Goal: Entertainment & Leisure: Consume media (video, audio)

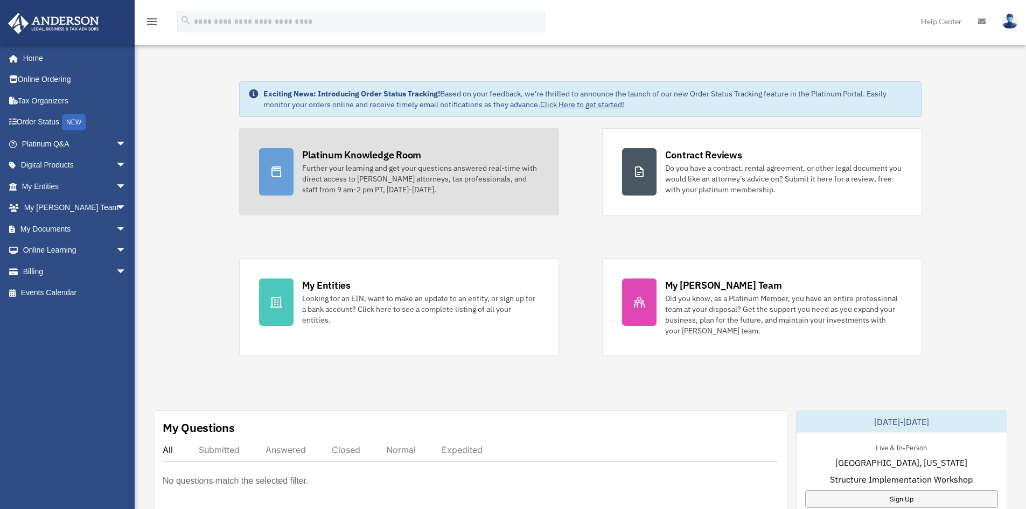
click at [379, 156] on div "Platinum Knowledge Room" at bounding box center [362, 154] width 120 height 13
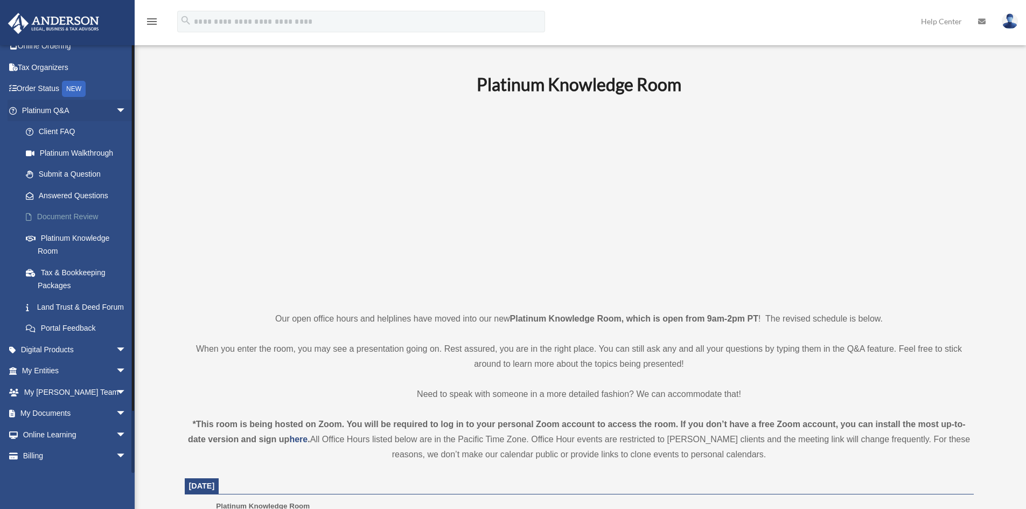
scroll to position [64, 0]
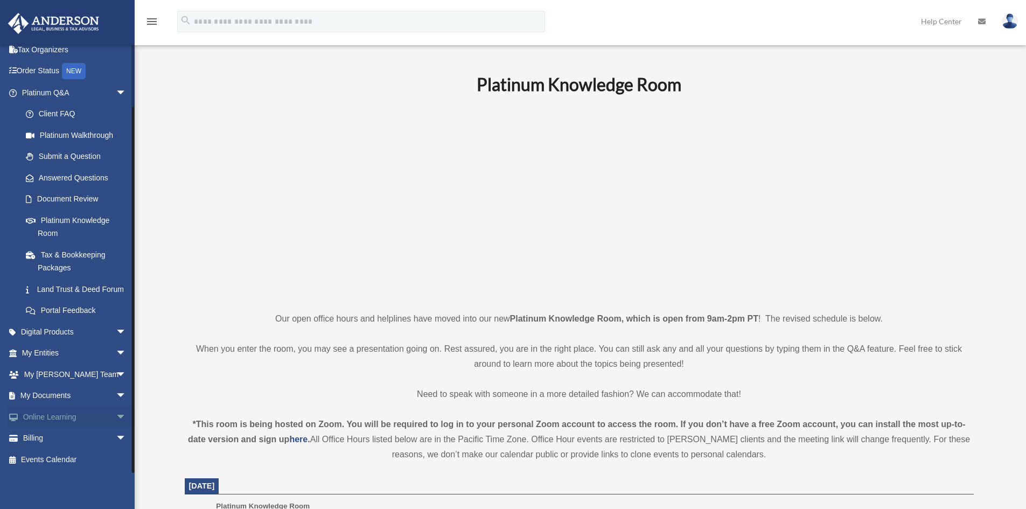
click at [116, 417] on span "arrow_drop_down" at bounding box center [127, 417] width 22 height 22
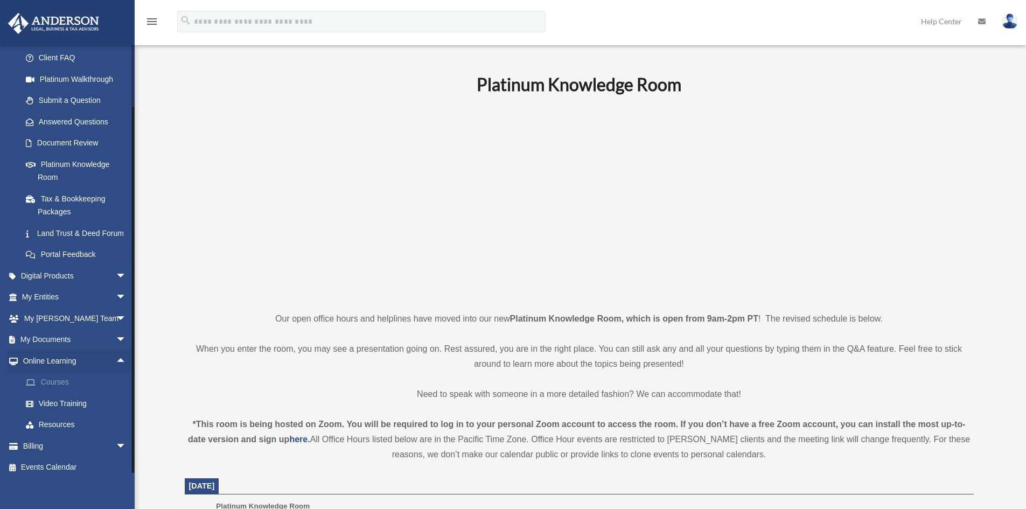
scroll to position [128, 0]
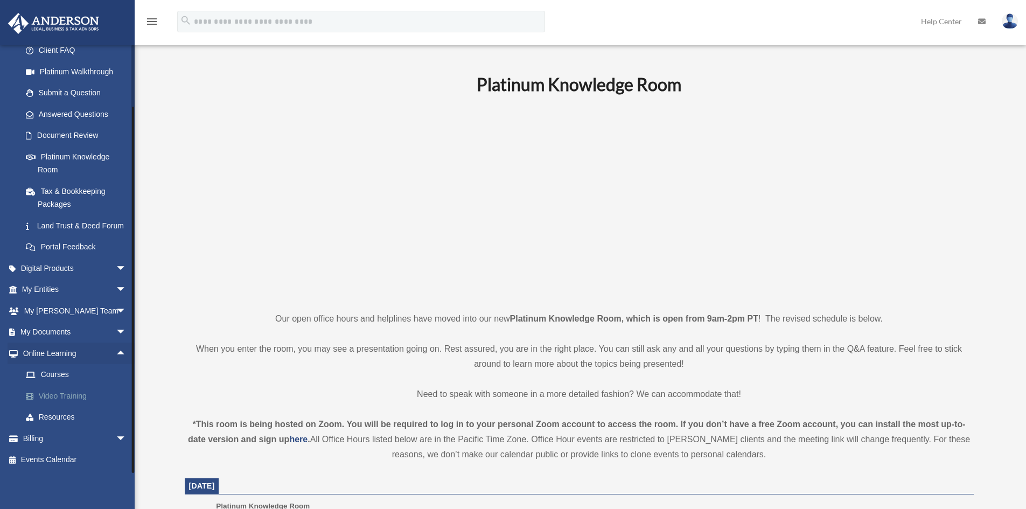
click at [61, 389] on link "Video Training" at bounding box center [79, 396] width 128 height 22
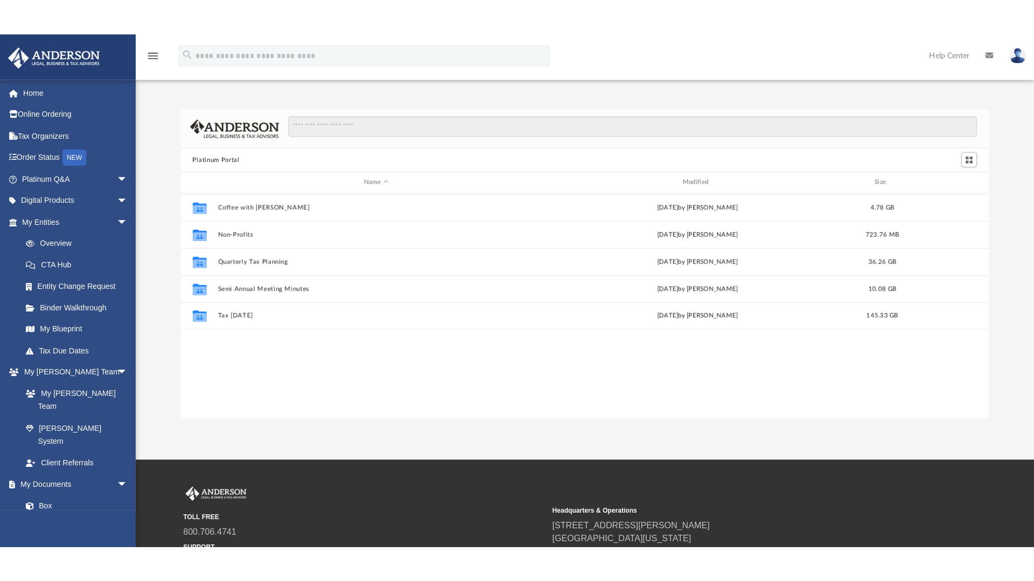
scroll to position [237, 794]
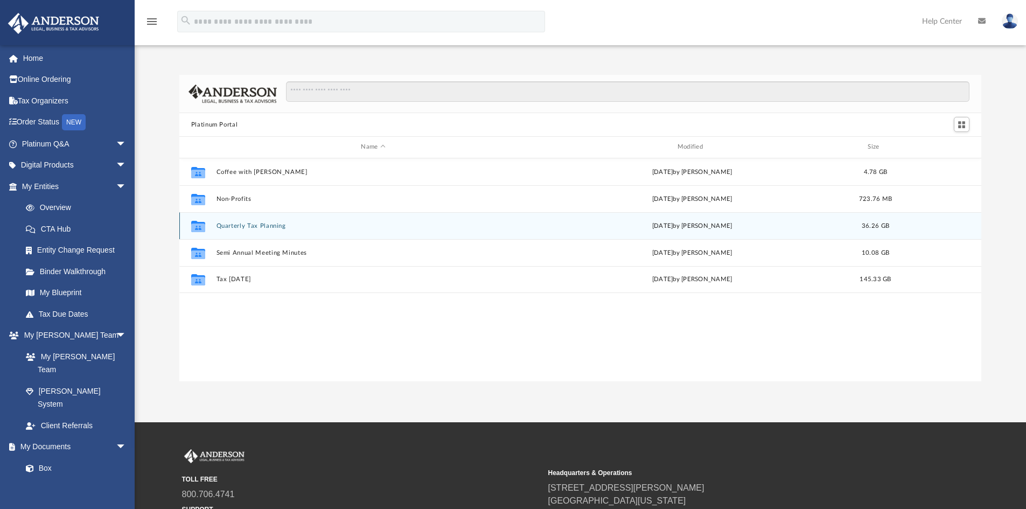
click at [192, 226] on icon "grid" at bounding box center [198, 227] width 14 height 9
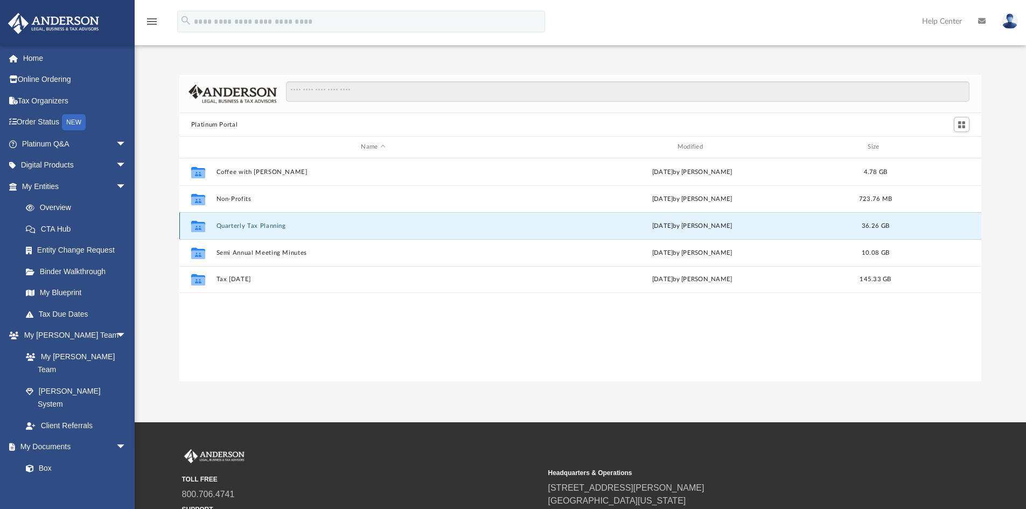
click at [254, 223] on button "Quarterly Tax Planning" at bounding box center [373, 225] width 314 height 7
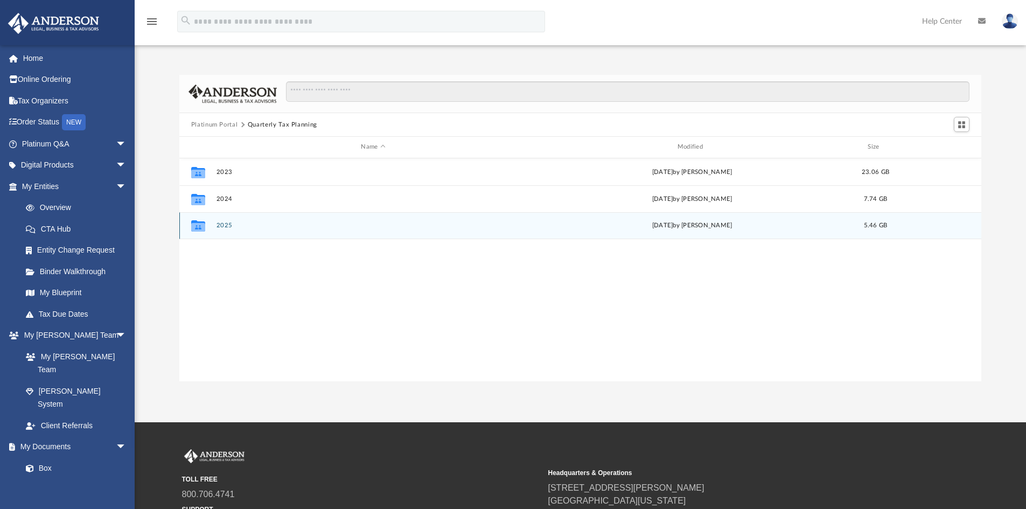
click at [199, 230] on icon "grid" at bounding box center [198, 227] width 14 height 9
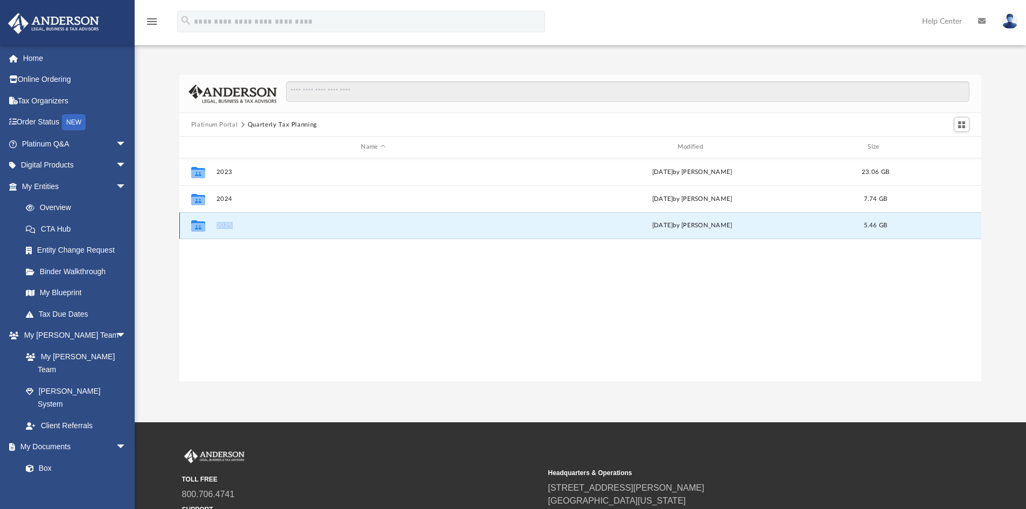
click at [199, 230] on icon "grid" at bounding box center [198, 227] width 14 height 9
click at [202, 227] on icon "grid" at bounding box center [198, 227] width 14 height 9
click at [310, 223] on button "2025" at bounding box center [373, 225] width 314 height 7
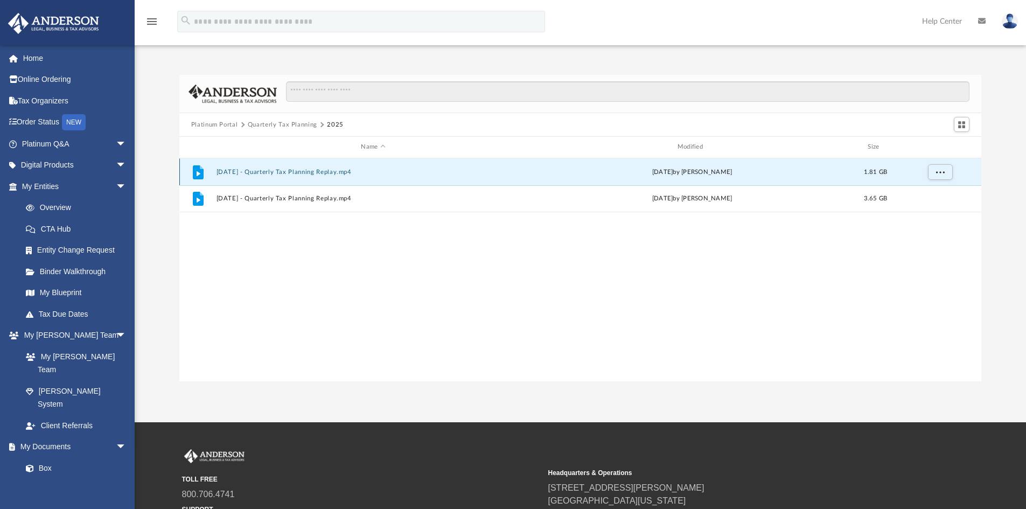
click at [307, 171] on button "July 18th, 2025 - Quarterly Tax Planning Replay.mp4" at bounding box center [373, 172] width 314 height 7
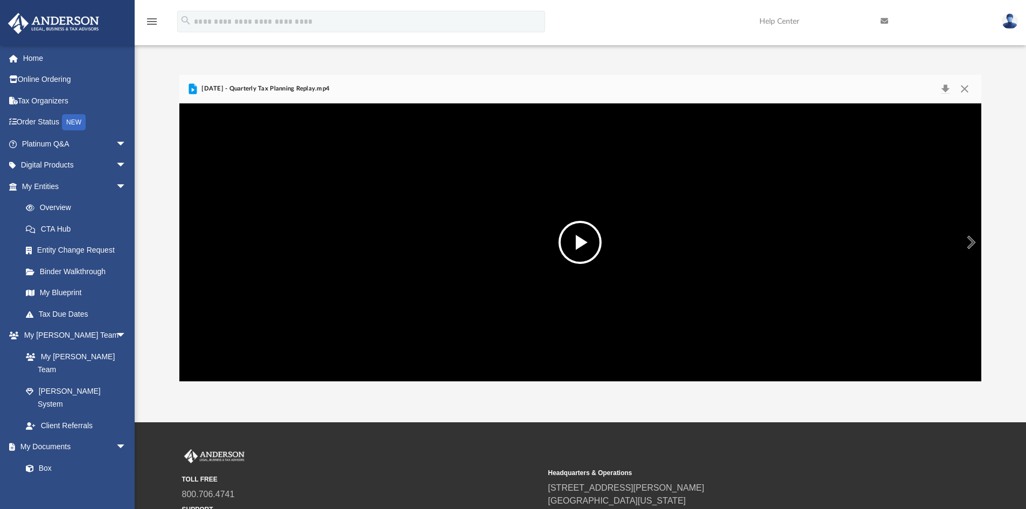
click at [580, 243] on button "File preview" at bounding box center [579, 242] width 43 height 43
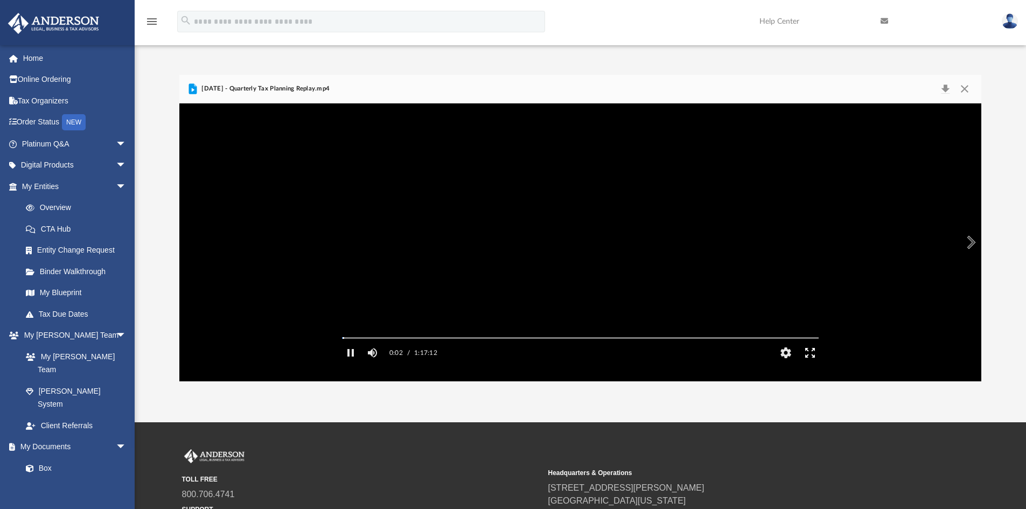
click at [808, 363] on button "Enter fullscreen" at bounding box center [809, 353] width 24 height 22
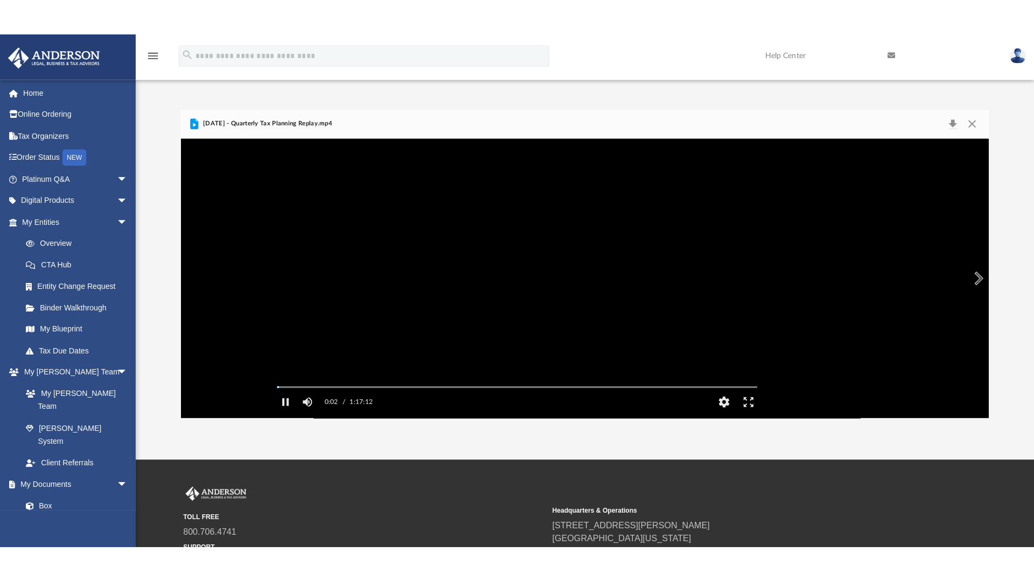
scroll to position [237, 801]
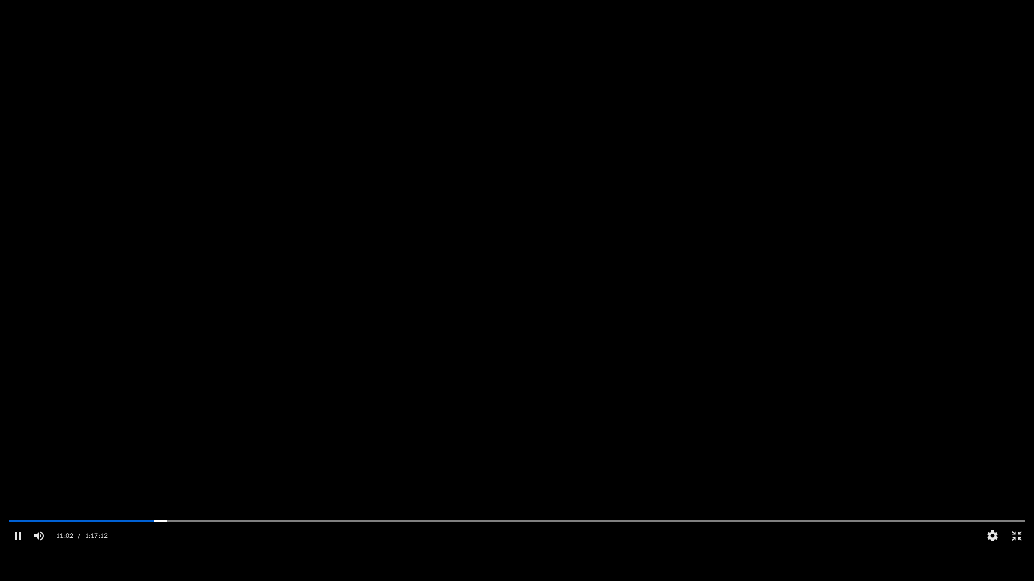
click at [777, 444] on video "File preview" at bounding box center [517, 290] width 1034 height 517
